Goal: Check status: Check status

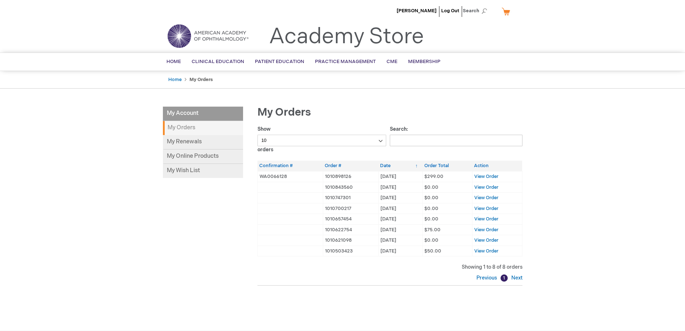
click at [135, 166] on div "[PERSON_NAME] Log Out Search My Cart CLOSE RECENTLY ADDED ITEM(S) Close There a…" at bounding box center [342, 222] width 685 height 444
drag, startPoint x: 449, startPoint y: 173, endPoint x: 432, endPoint y: 176, distance: 17.8
click at [433, 176] on td "$299.00" at bounding box center [448, 176] width 50 height 11
click at [618, 158] on div "[PERSON_NAME] Log Out Search My Cart CLOSE RECENTLY ADDED ITEM(S) Close There a…" at bounding box center [342, 222] width 685 height 444
click at [491, 175] on span "View Order" at bounding box center [486, 176] width 24 height 6
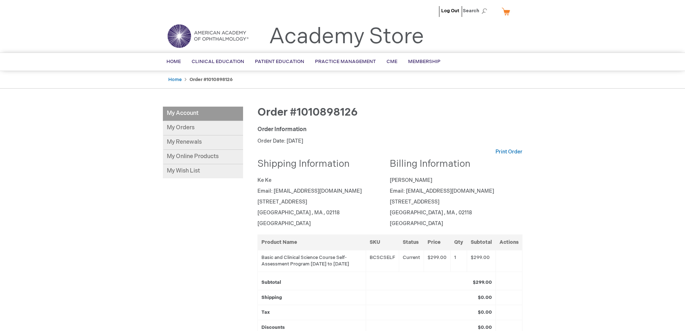
click at [609, 164] on div "Log Out Search My Cart CLOSE RECENTLY ADDED ITEM(S) Close There are no items in…" at bounding box center [342, 256] width 685 height 512
drag, startPoint x: 472, startPoint y: 259, endPoint x: 501, endPoint y: 259, distance: 29.9
click at [494, 259] on tr "Basic and Clinical Science Course Self-Assessment Program [DATE] to [DATE] BCSC…" at bounding box center [390, 261] width 265 height 22
click at [515, 257] on td at bounding box center [509, 261] width 27 height 22
click at [183, 223] on div "My Account My Account My Orders My Renewals My Online Products My Wish List Ord…" at bounding box center [343, 247] width 360 height 282
